Goal: Task Accomplishment & Management: Complete application form

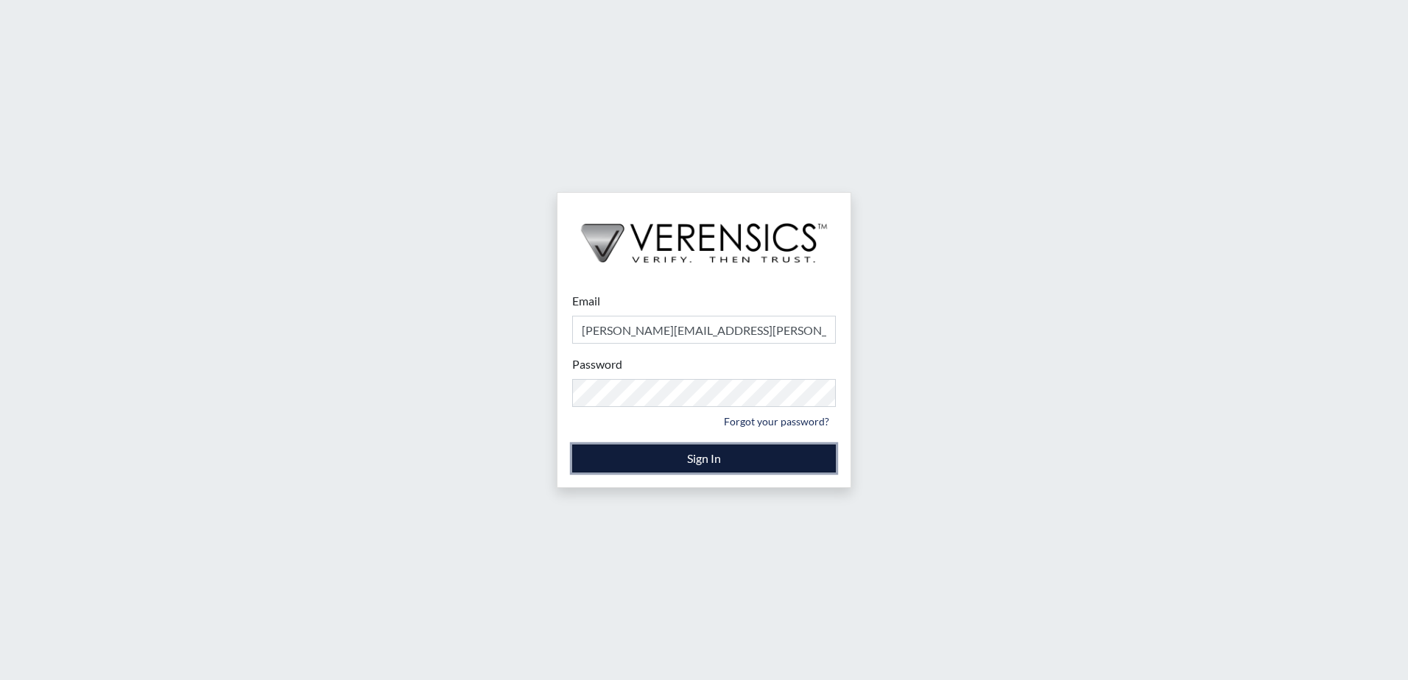
drag, startPoint x: 748, startPoint y: 461, endPoint x: 835, endPoint y: 481, distance: 89.1
click at [748, 461] on button "Sign In" at bounding box center [704, 459] width 264 height 28
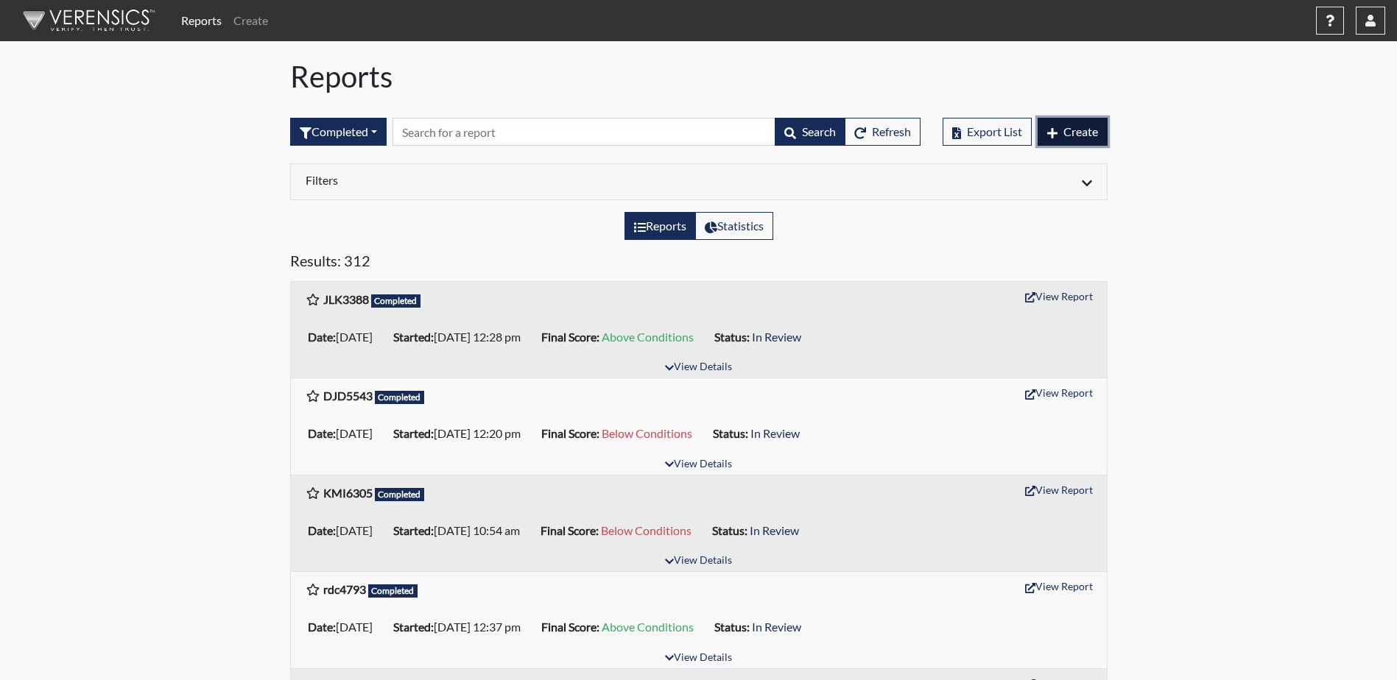
click at [1073, 127] on span "Create" at bounding box center [1080, 131] width 35 height 14
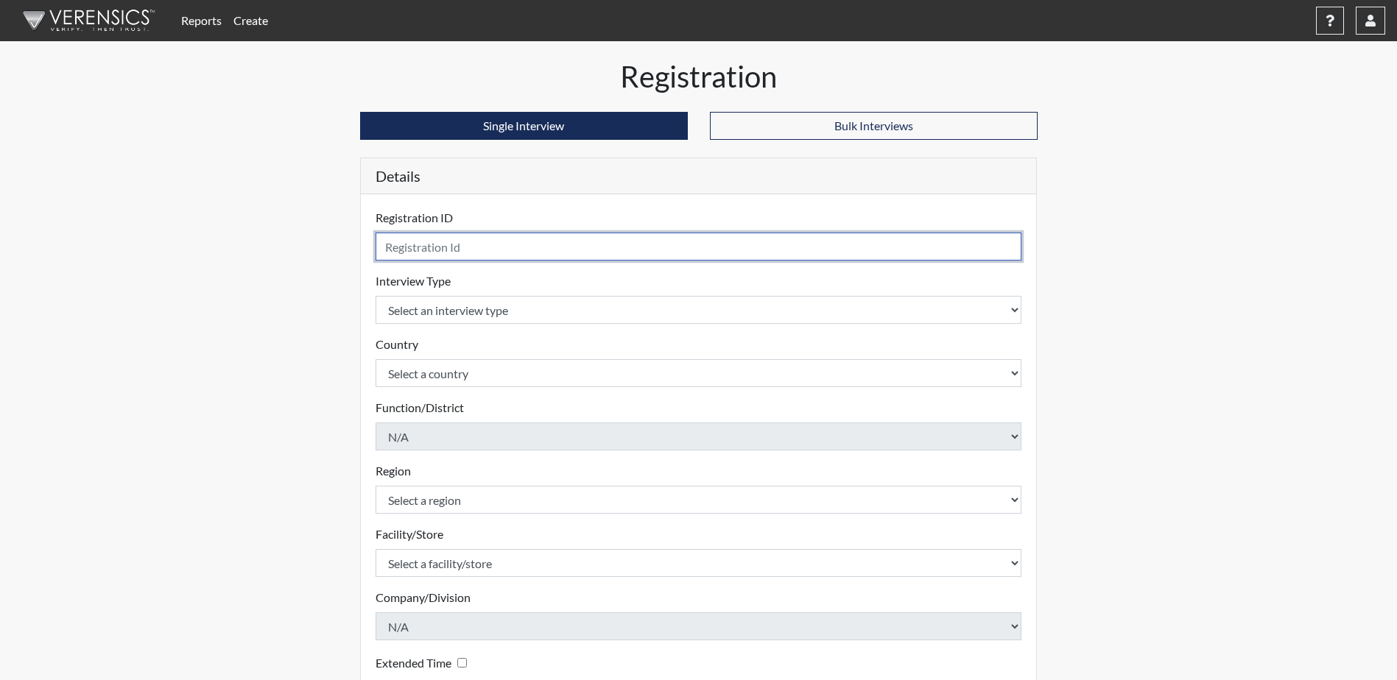
click at [491, 246] on input "text" at bounding box center [699, 247] width 647 height 28
type input "ksw0640"
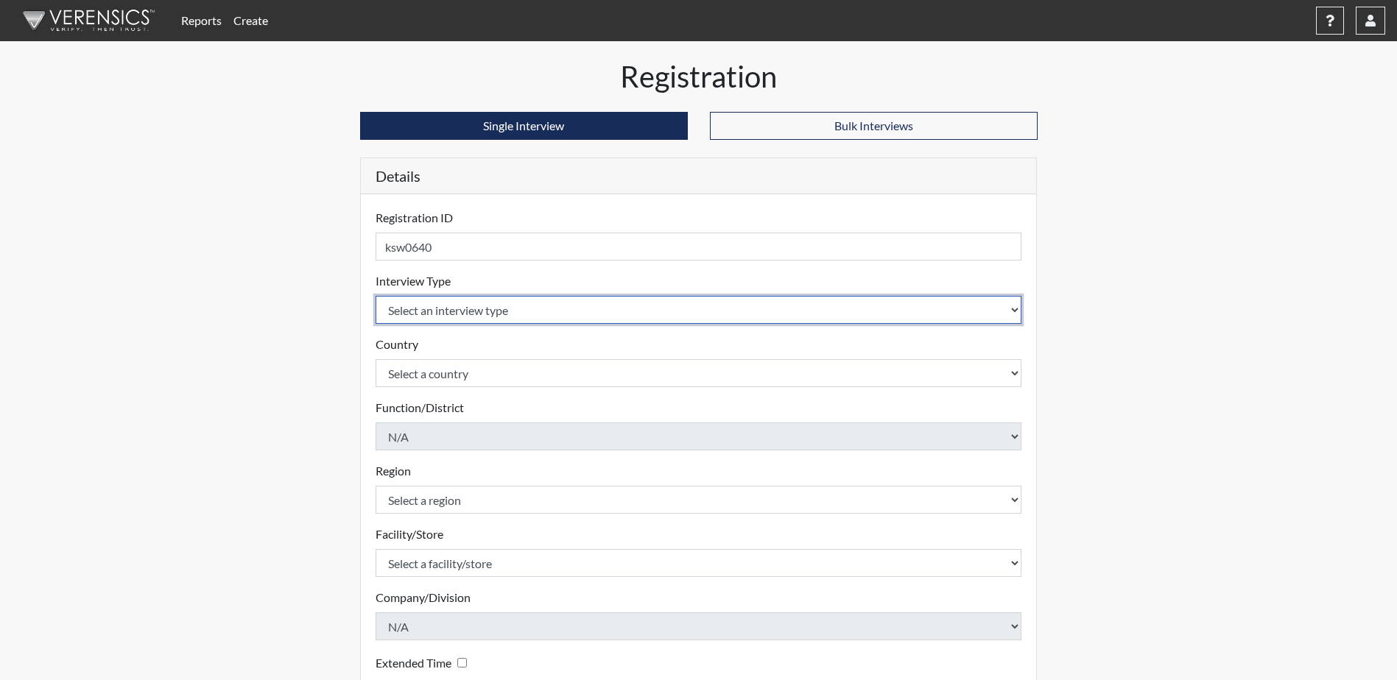
click at [529, 306] on select "Select an interview type Corrections Pre-Employment" at bounding box center [699, 310] width 647 height 28
select select "ff733e93-e1bf-11ea-9c9f-0eff0cf7eb8f"
click at [376, 296] on select "Select an interview type Corrections Pre-Employment" at bounding box center [699, 310] width 647 height 28
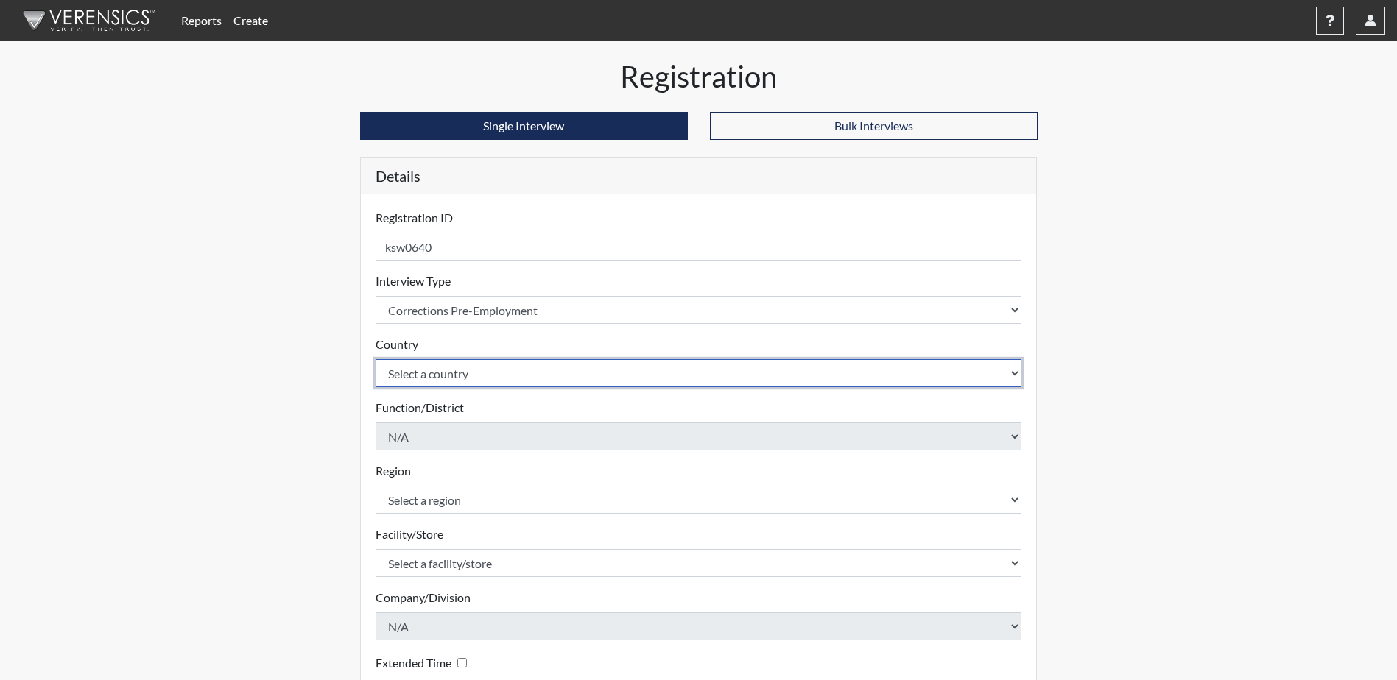
click at [515, 362] on select "Select a country [GEOGRAPHIC_DATA] [GEOGRAPHIC_DATA]" at bounding box center [699, 373] width 647 height 28
select select "united-states-of-[GEOGRAPHIC_DATA]"
click at [376, 359] on select "Select a country [GEOGRAPHIC_DATA] [GEOGRAPHIC_DATA]" at bounding box center [699, 373] width 647 height 28
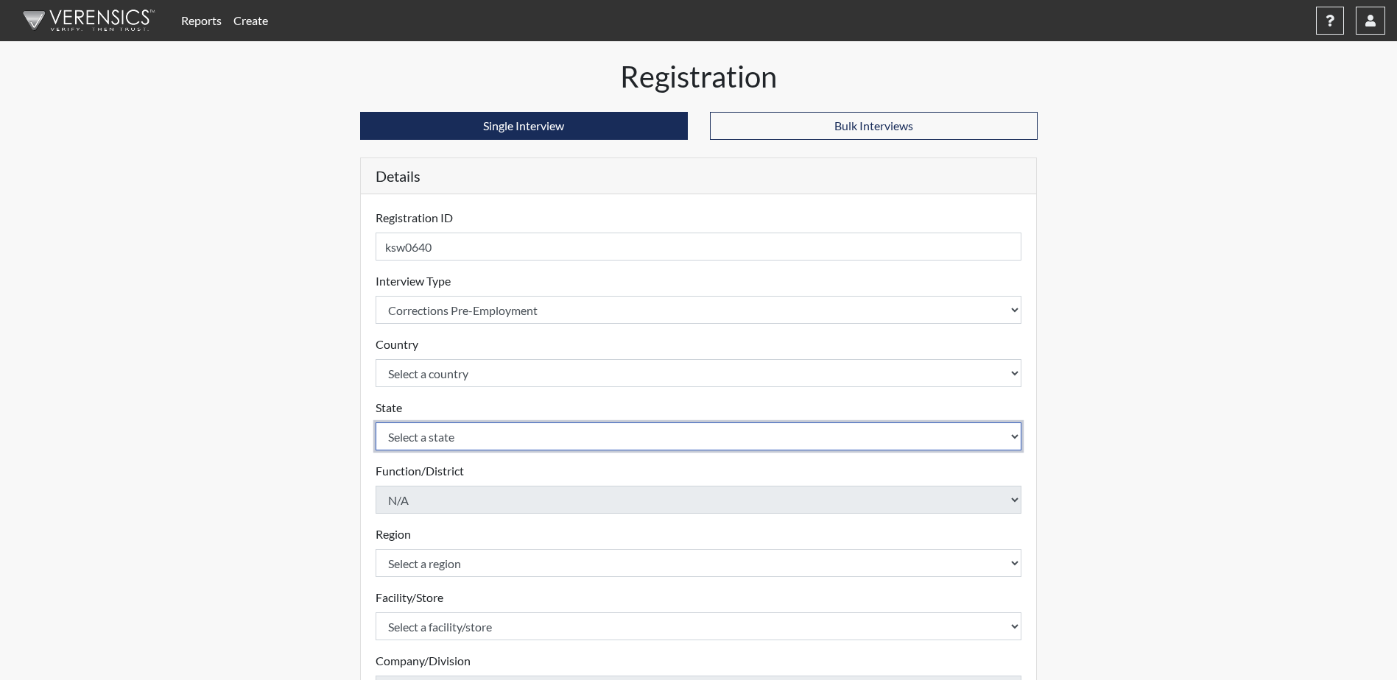
click at [495, 439] on select "Select a state [US_STATE] [US_STATE] [US_STATE] [US_STATE] [US_STATE] [US_STATE…" at bounding box center [699, 437] width 647 height 28
select select "GA"
click at [376, 423] on select "Select a state [US_STATE] [US_STATE] [US_STATE] [US_STATE] [US_STATE] [US_STATE…" at bounding box center [699, 437] width 647 height 28
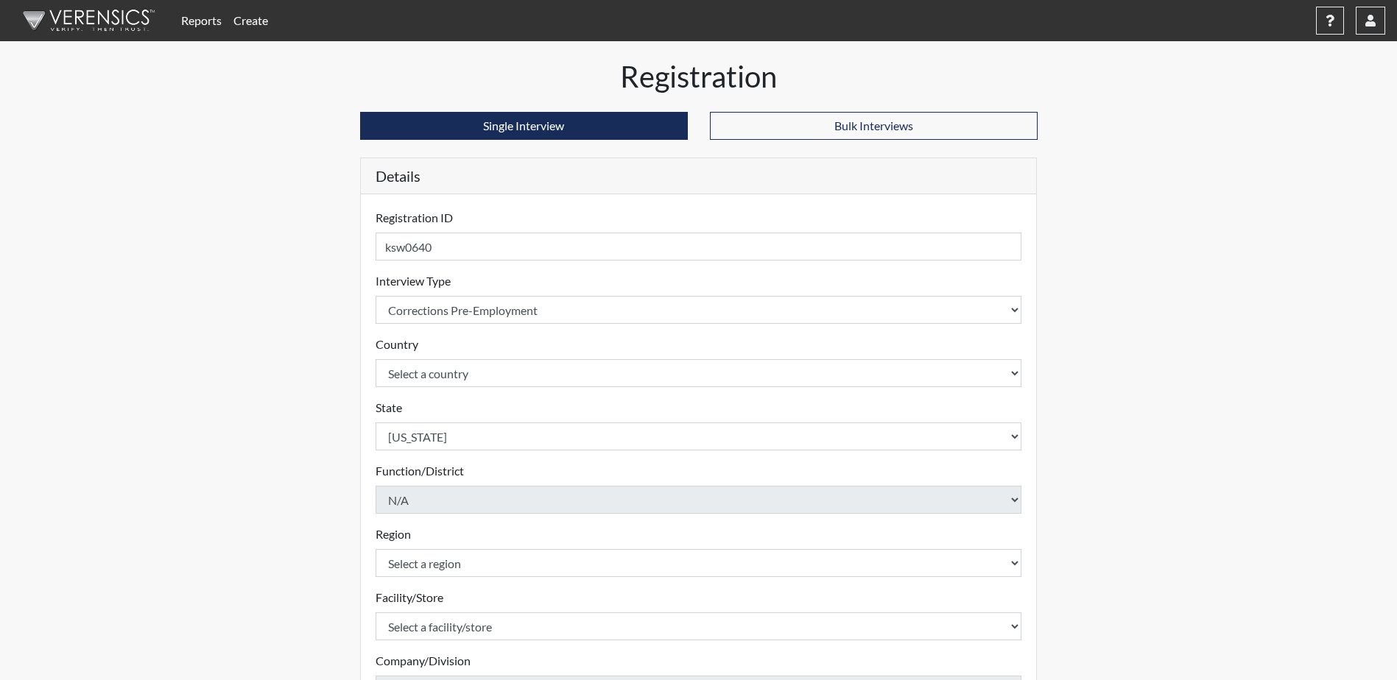
click at [178, 443] on div "Reports Create Help Center × Verensics Best Practices How to successfully use t…" at bounding box center [698, 446] width 1397 height 892
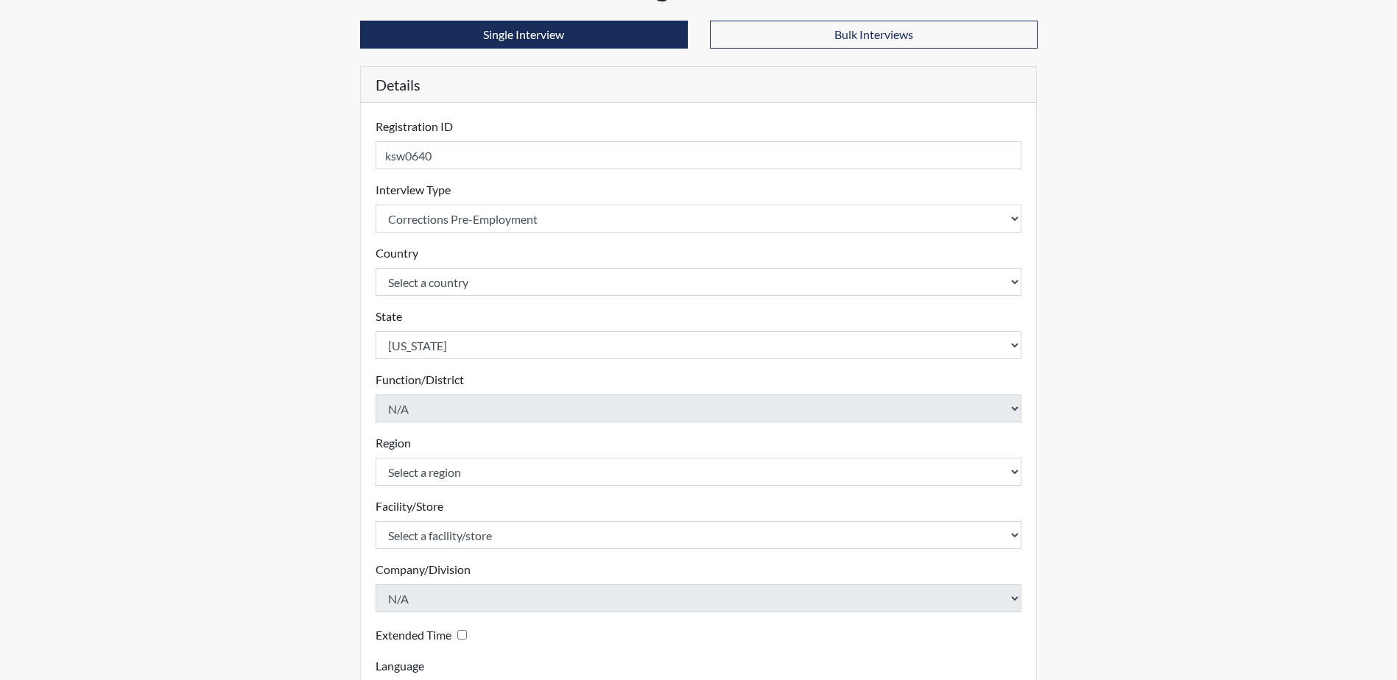
scroll to position [211, 0]
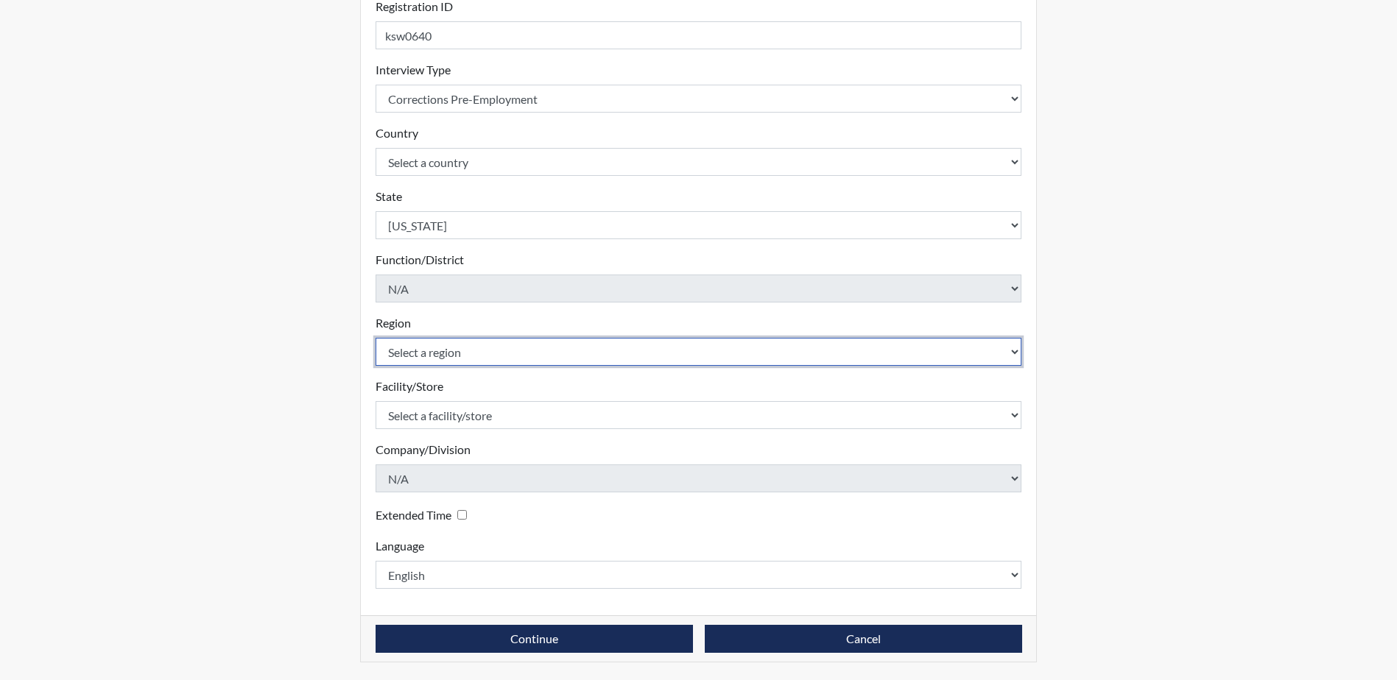
click at [410, 352] on select "Select a region [GEOGRAPHIC_DATA]" at bounding box center [699, 352] width 647 height 28
select select "51976826-f18e-4b67-8d3b-b0a0fa2f97ff"
click at [376, 338] on select "Select a region [GEOGRAPHIC_DATA]" at bounding box center [699, 352] width 647 height 28
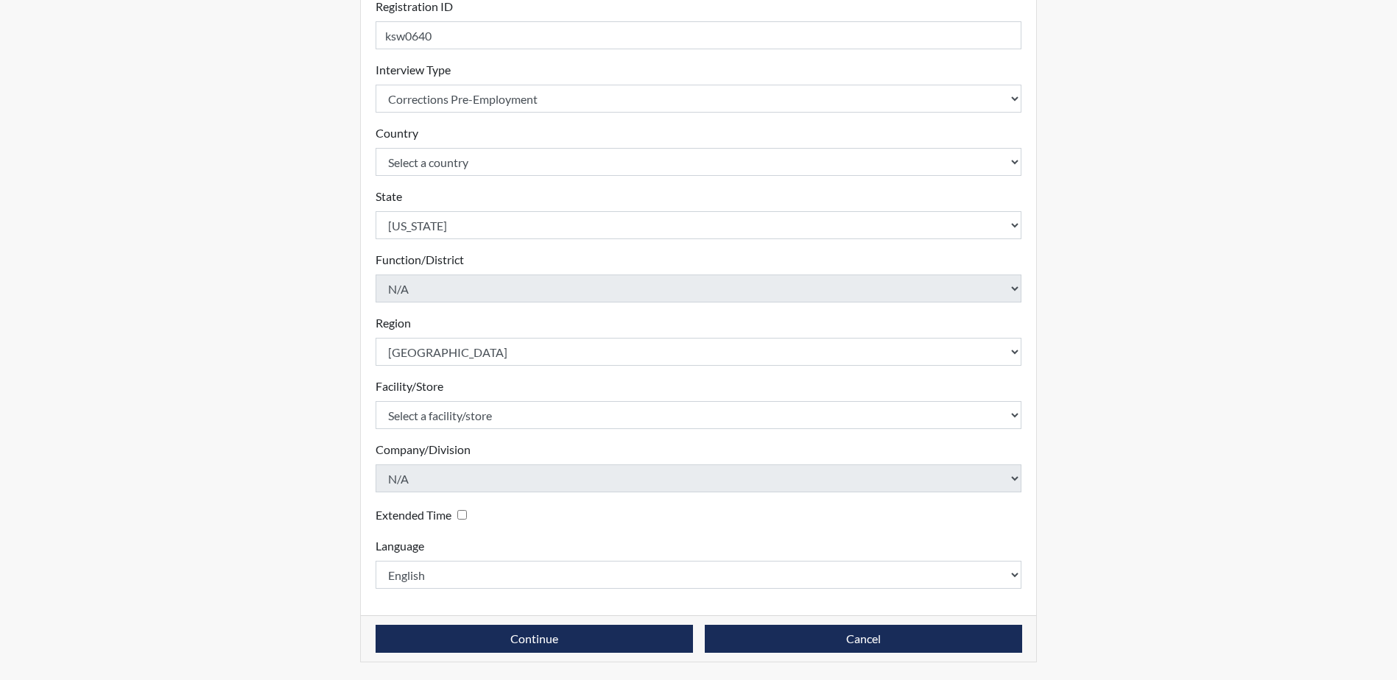
click at [303, 402] on div "Registration Single Interview Bulk Interviews Details Registration ID ksw0640 P…" at bounding box center [698, 264] width 839 height 833
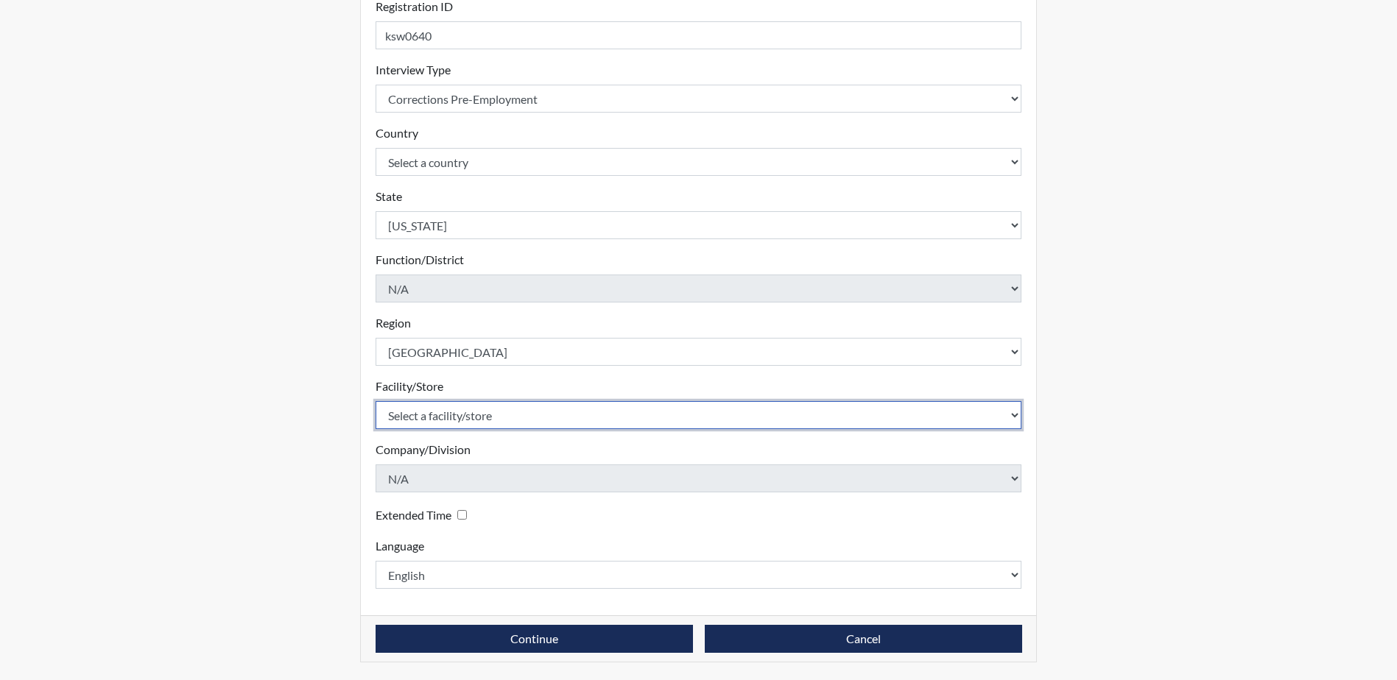
click at [439, 409] on select "Select a facility/store [PERSON_NAME]" at bounding box center [699, 415] width 647 height 28
select select "471cf4a4-d856-470c-a861-f771c81c4fdf"
click at [376, 401] on select "Select a facility/store [PERSON_NAME]" at bounding box center [699, 415] width 647 height 28
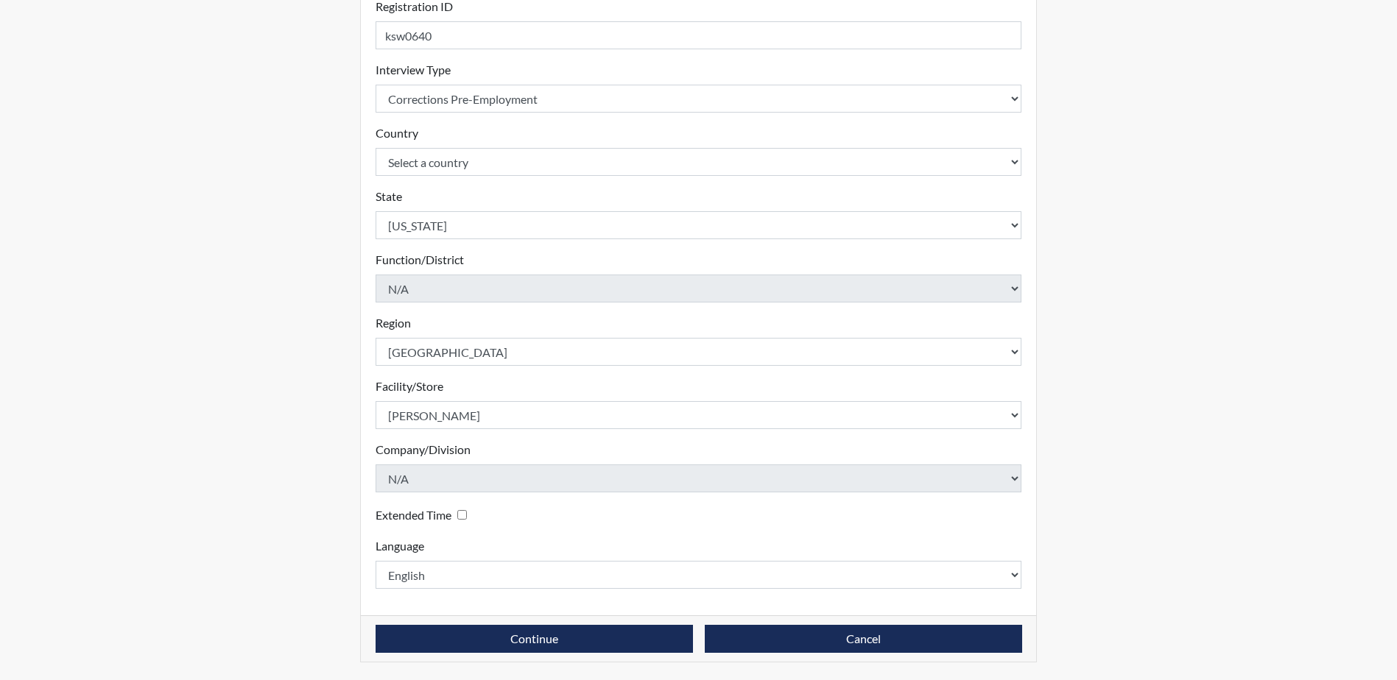
click at [333, 465] on div "Registration Single Interview Bulk Interviews Details Registration ID ksw0640 P…" at bounding box center [698, 264] width 839 height 833
drag, startPoint x: 333, startPoint y: 465, endPoint x: 257, endPoint y: 539, distance: 105.7
click at [256, 539] on div "Reports Create Help Center × Verensics Best Practices How to successfully use t…" at bounding box center [698, 235] width 1397 height 892
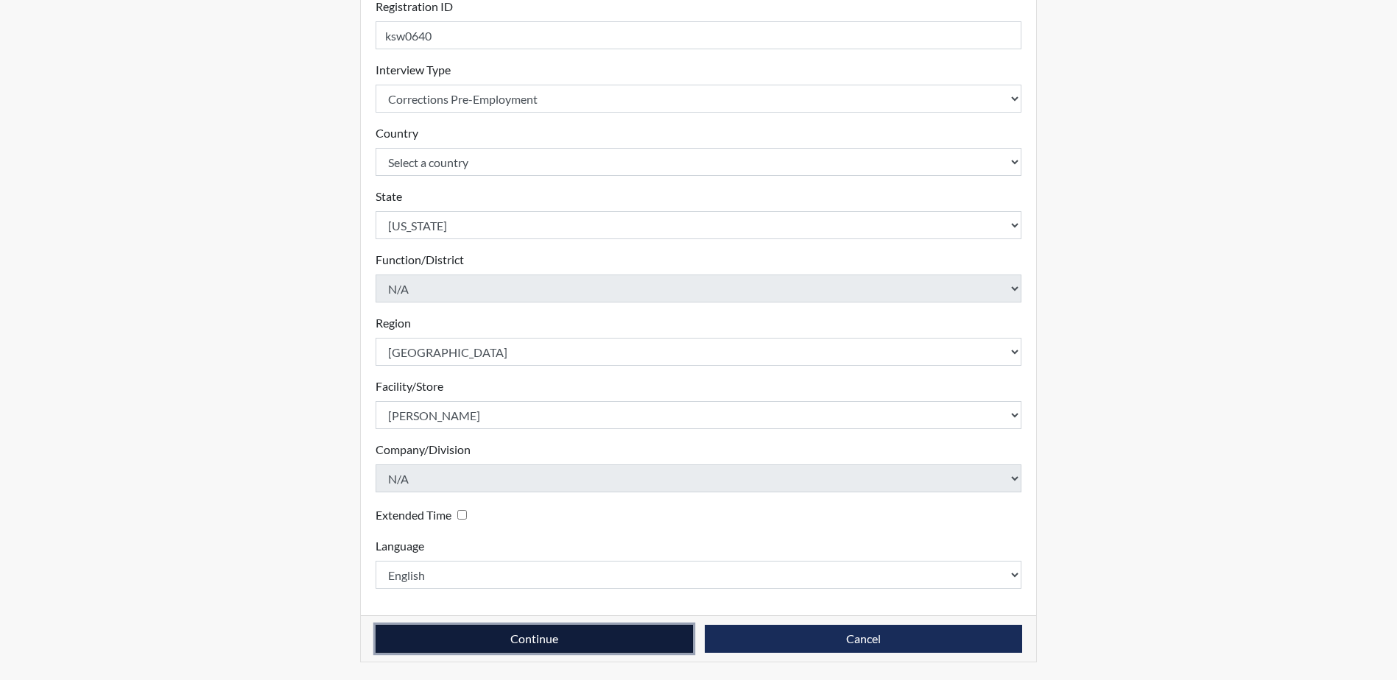
click at [517, 637] on button "Continue" at bounding box center [534, 639] width 317 height 28
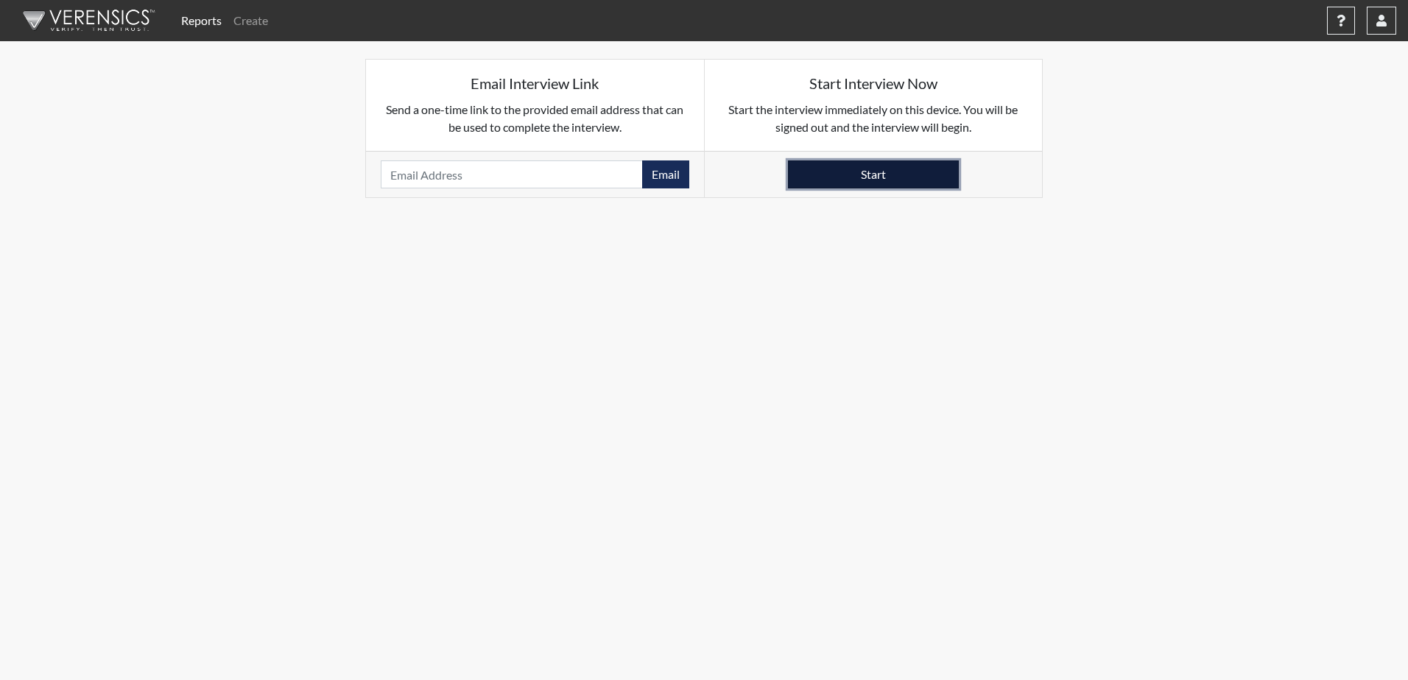
click at [806, 176] on button "Start" at bounding box center [873, 175] width 171 height 28
